Goal: Navigation & Orientation: Find specific page/section

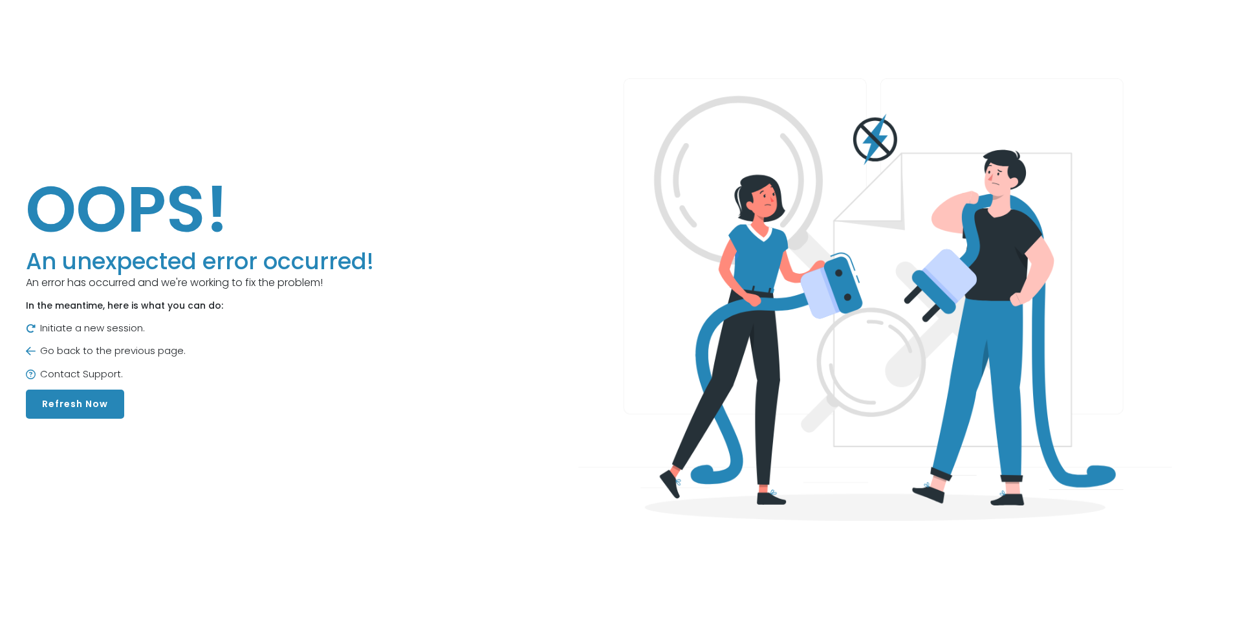
click at [100, 407] on button "Refresh Now" at bounding box center [75, 403] width 98 height 29
